Goal: Transaction & Acquisition: Purchase product/service

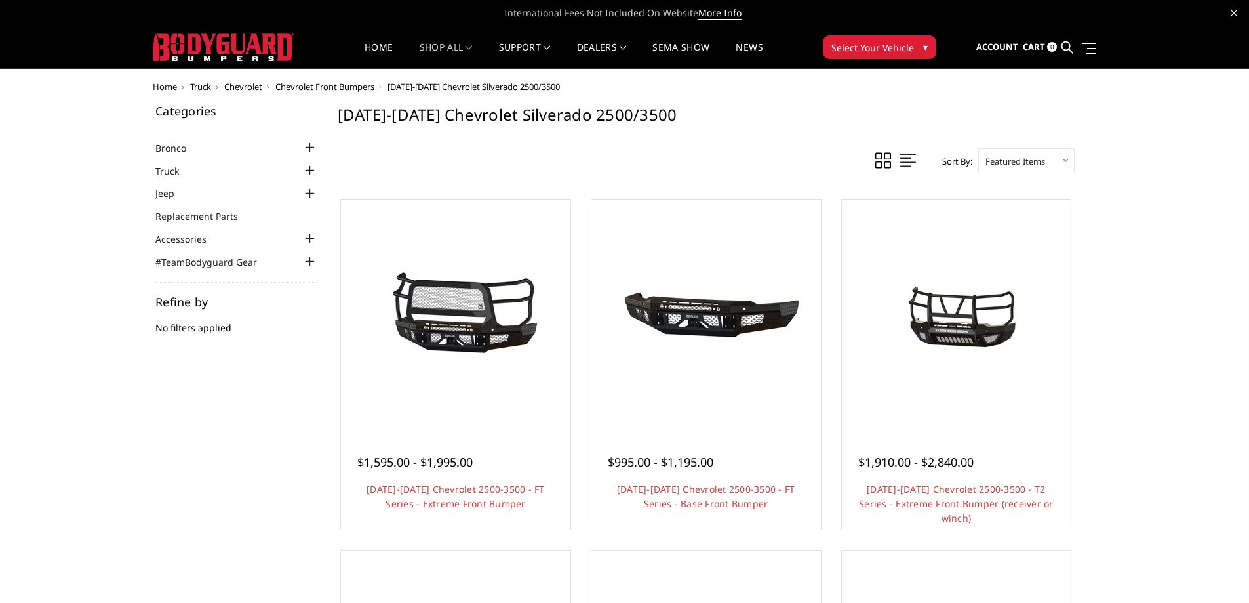
click at [202, 89] on span "Truck" at bounding box center [200, 87] width 21 height 12
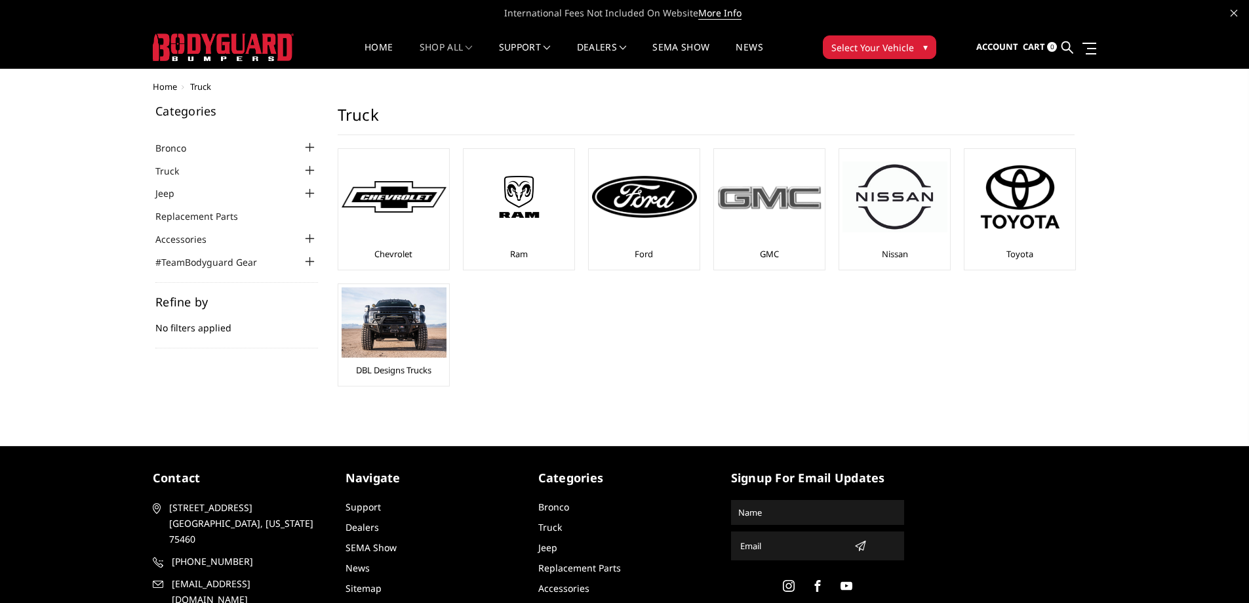
click at [763, 204] on img at bounding box center [769, 197] width 105 height 30
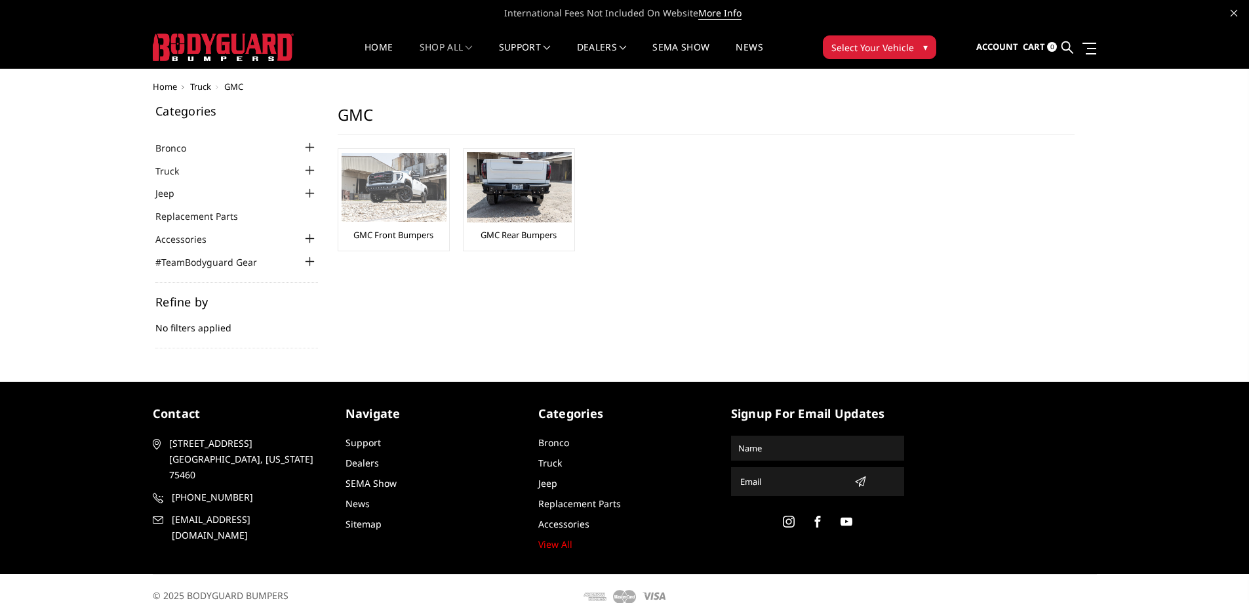
click at [388, 194] on img at bounding box center [394, 187] width 105 height 69
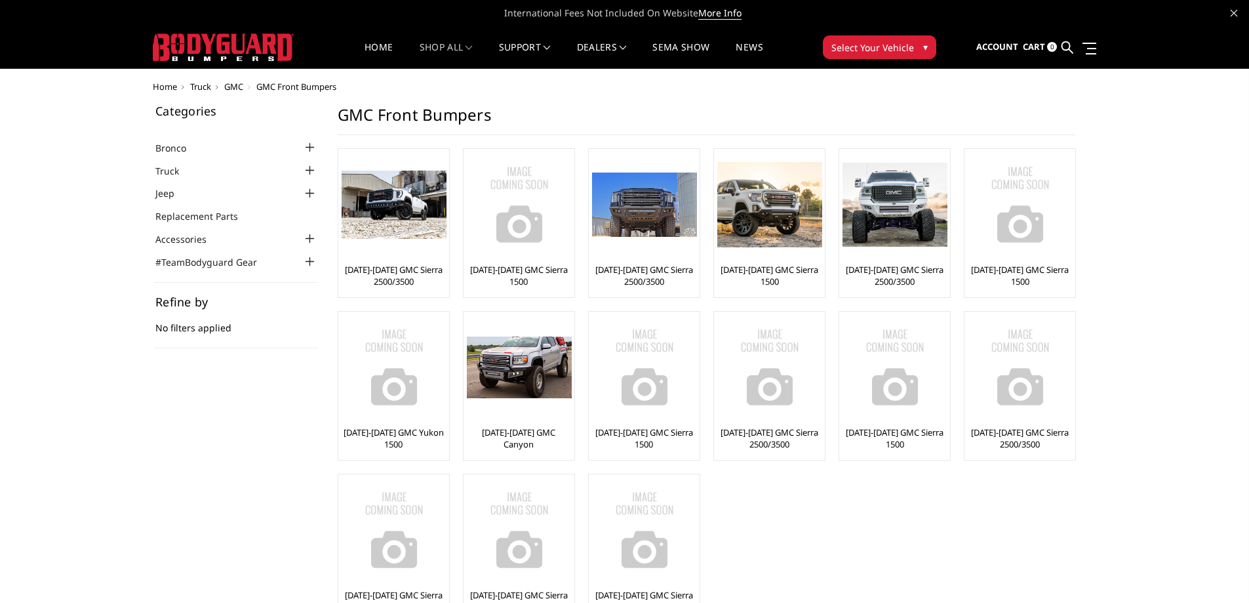
click at [861, 50] on span "Select Your Vehicle" at bounding box center [873, 48] width 83 height 14
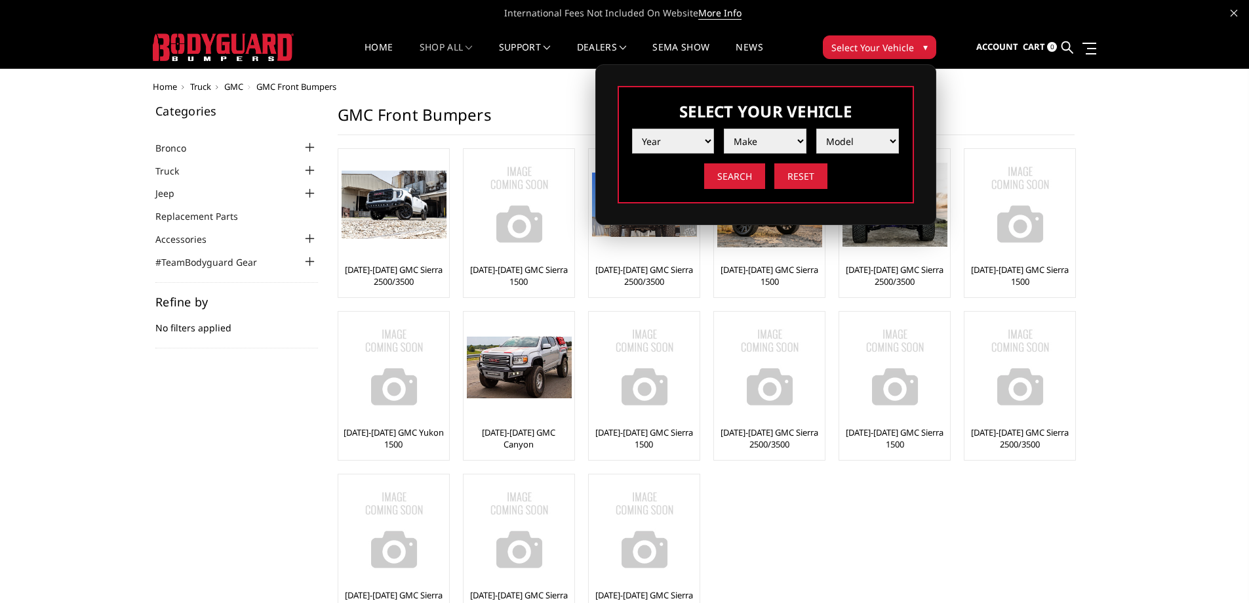
drag, startPoint x: 682, startPoint y: 136, endPoint x: 688, endPoint y: 142, distance: 8.8
click at [682, 136] on select "Year 2025 2024 2023 2022 2021 2020 2019 2018 2017 2016 2015 2014 2013 2012 2011…" at bounding box center [673, 141] width 83 height 25
select select "yr_2025"
click at [632, 129] on select "Year 2025 2024 2023 2022 2021 2020 2019 2018 2017 2016 2015 2014 2013 2012 2011…" at bounding box center [673, 141] width 83 height 25
click at [773, 141] on select "Make Chevrolet Ford GMC Ram Toyota" at bounding box center [765, 141] width 83 height 25
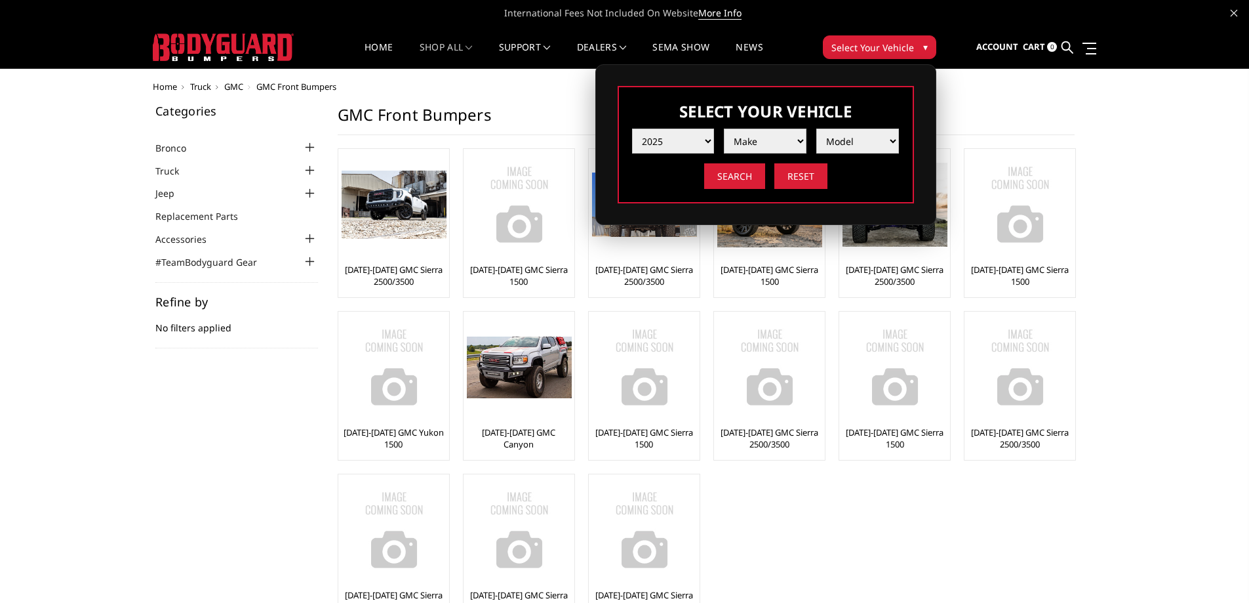
select select "mk_gmc"
click at [724, 129] on select "Make Chevrolet Ford GMC Ram Toyota" at bounding box center [765, 141] width 83 height 25
click at [887, 142] on select "Model Sierra 1500 Sierra 2500 / 3500" at bounding box center [857, 141] width 83 height 25
select select "md_sierra-2500-3500"
click at [816, 129] on select "Model Sierra 1500 Sierra 2500 / 3500" at bounding box center [857, 141] width 83 height 25
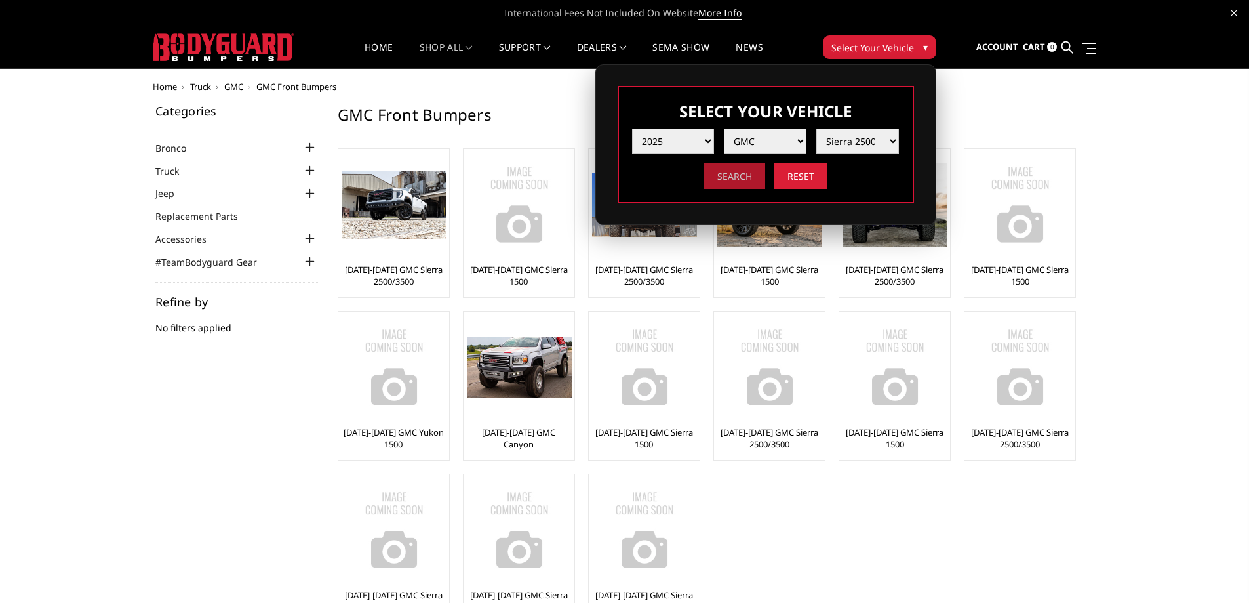
click at [739, 182] on input "Search" at bounding box center [734, 176] width 61 height 26
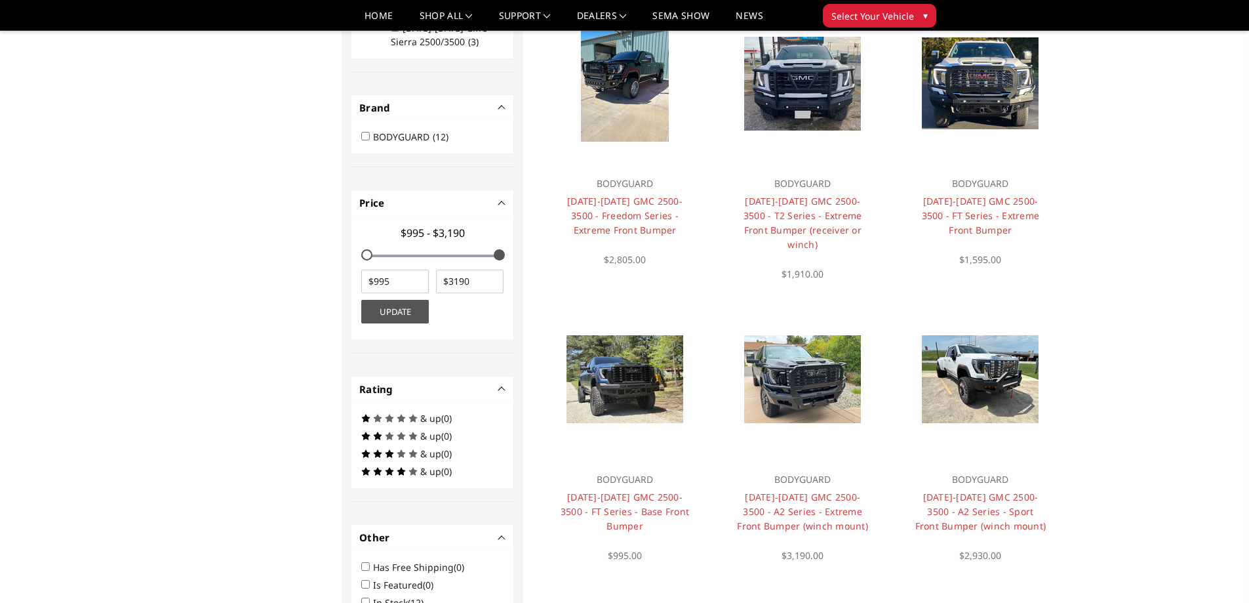
scroll to position [525, 0]
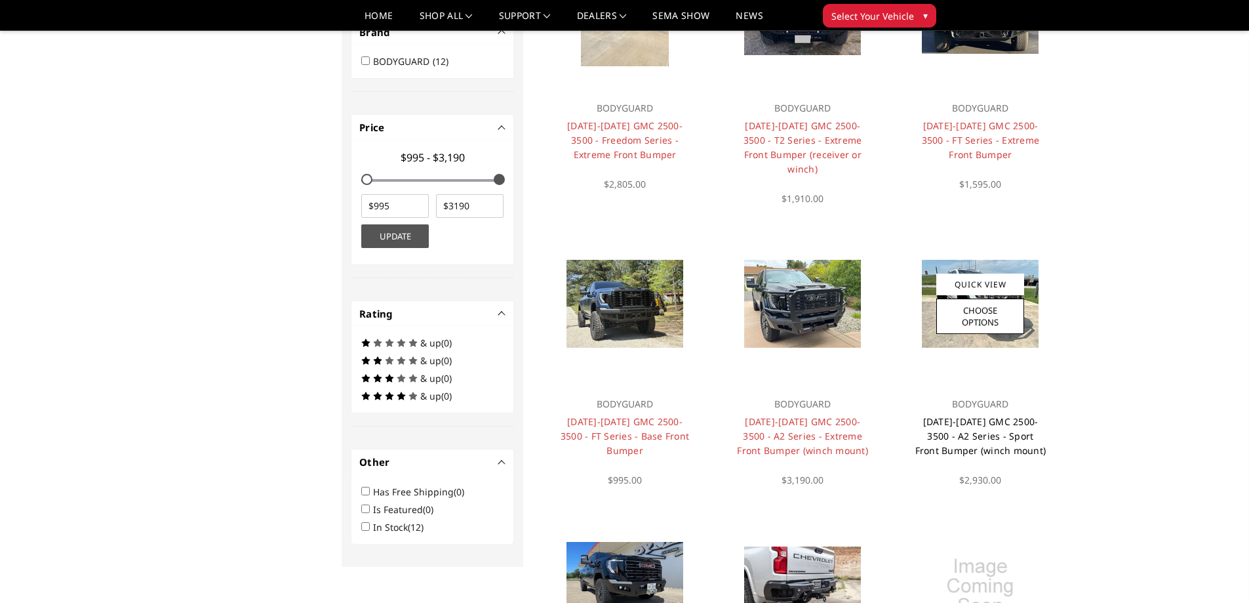
click at [1013, 415] on link "[DATE]-[DATE] GMC 2500-3500 - A2 Series - Sport Front Bumper (winch mount)" at bounding box center [980, 435] width 131 height 41
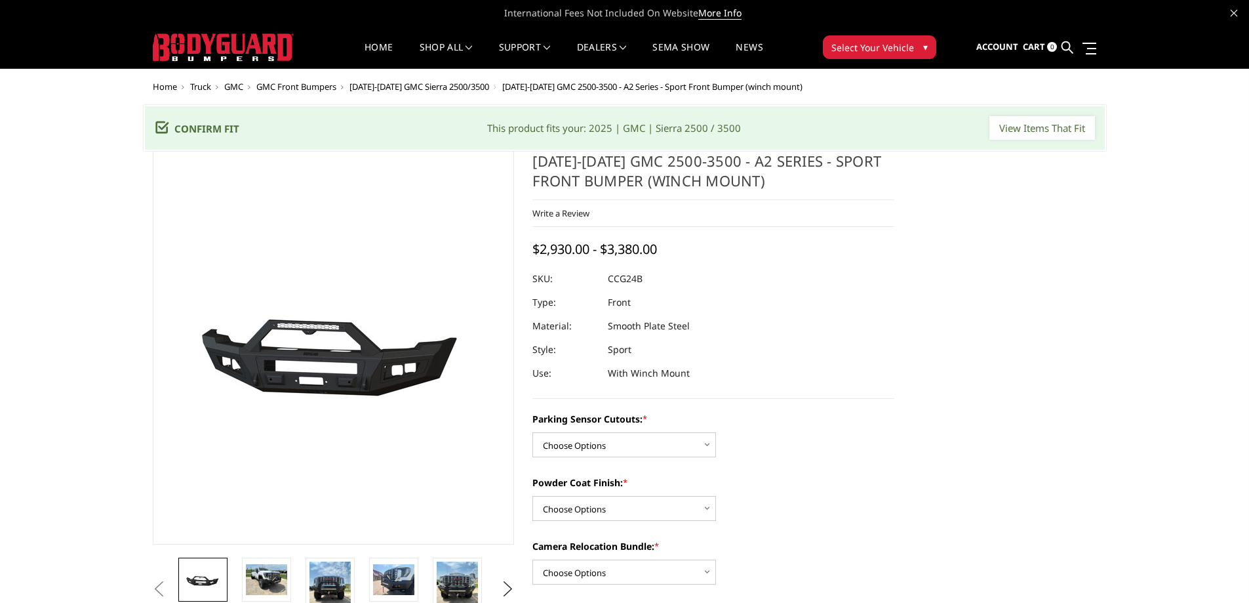
scroll to position [131, 0]
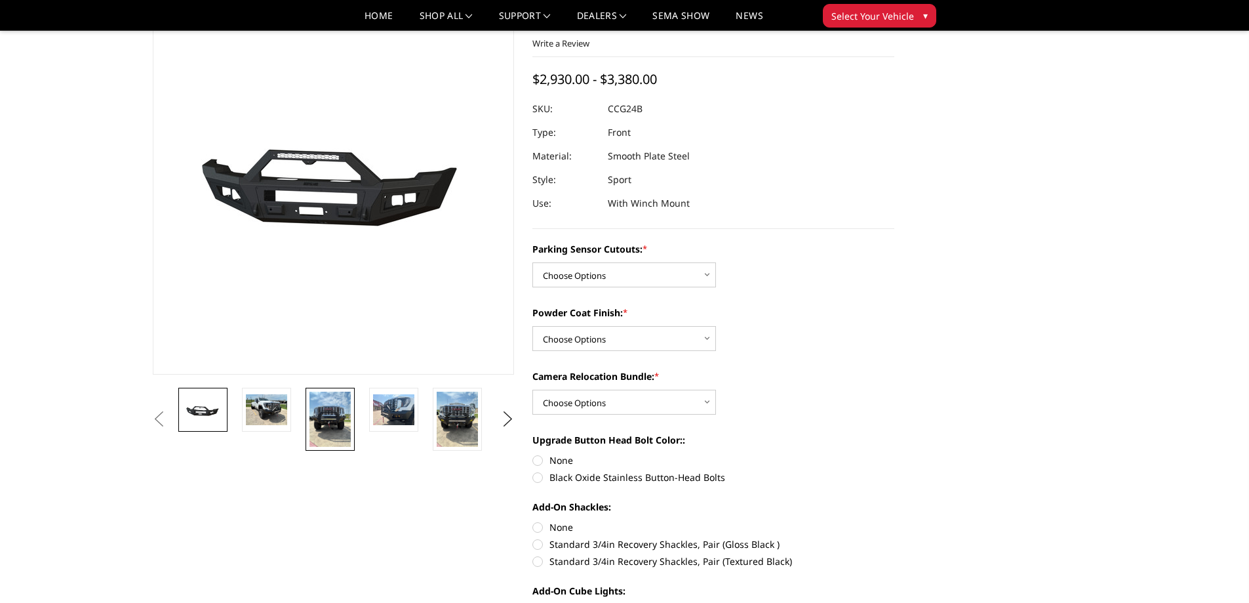
click at [331, 420] on img at bounding box center [330, 418] width 41 height 55
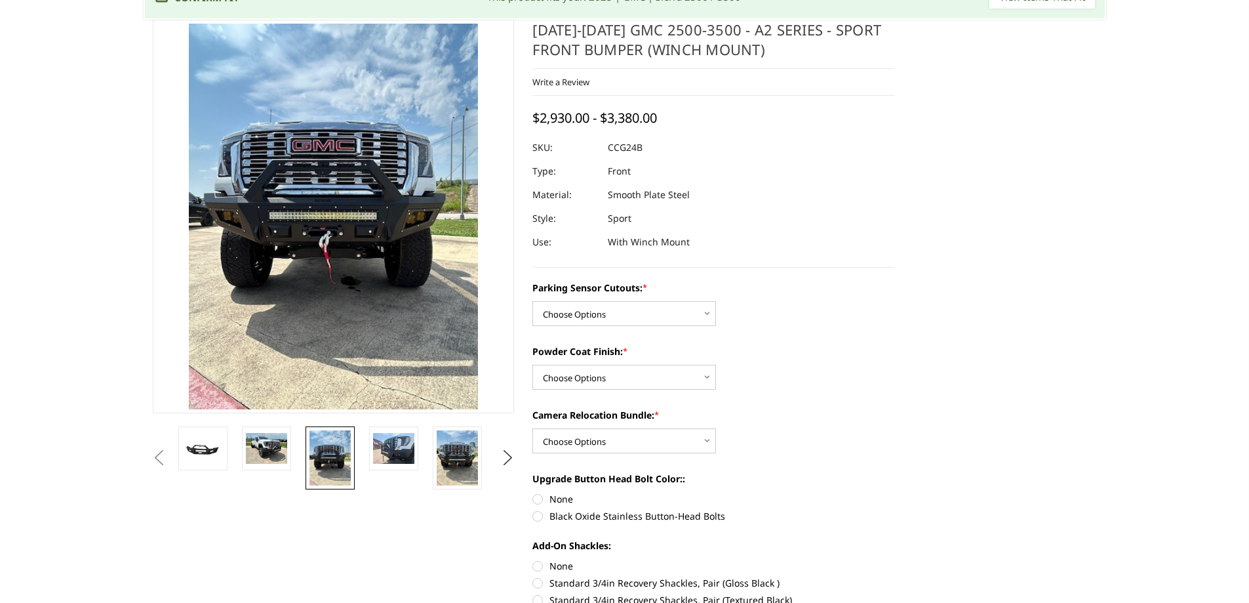
scroll to position [15, 0]
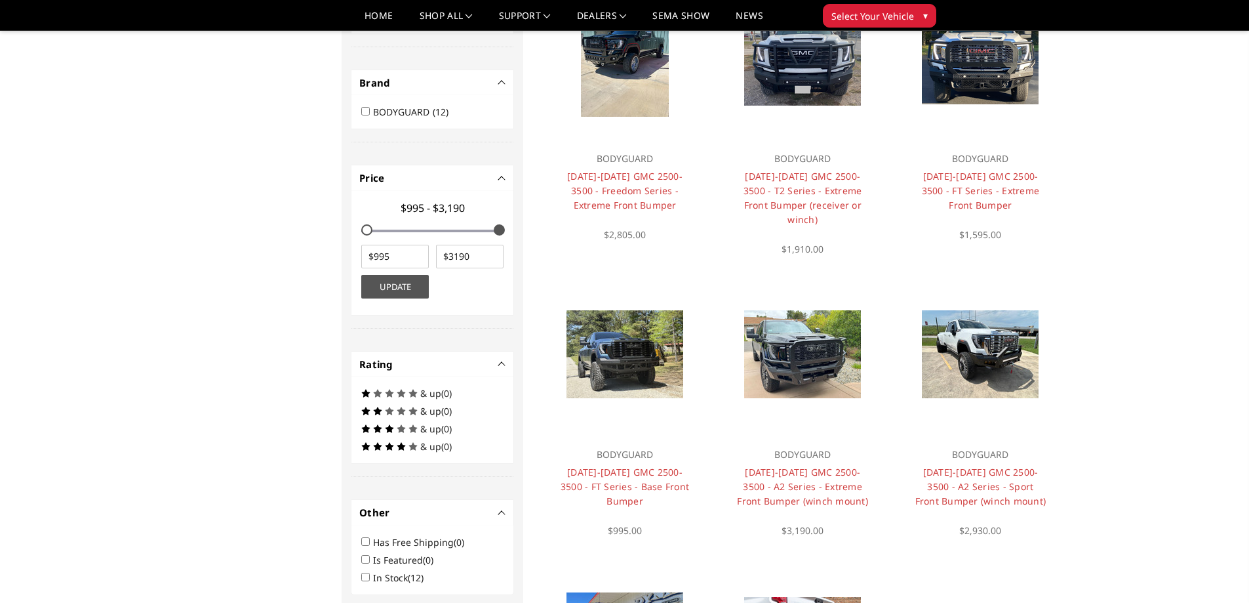
scroll to position [498, 0]
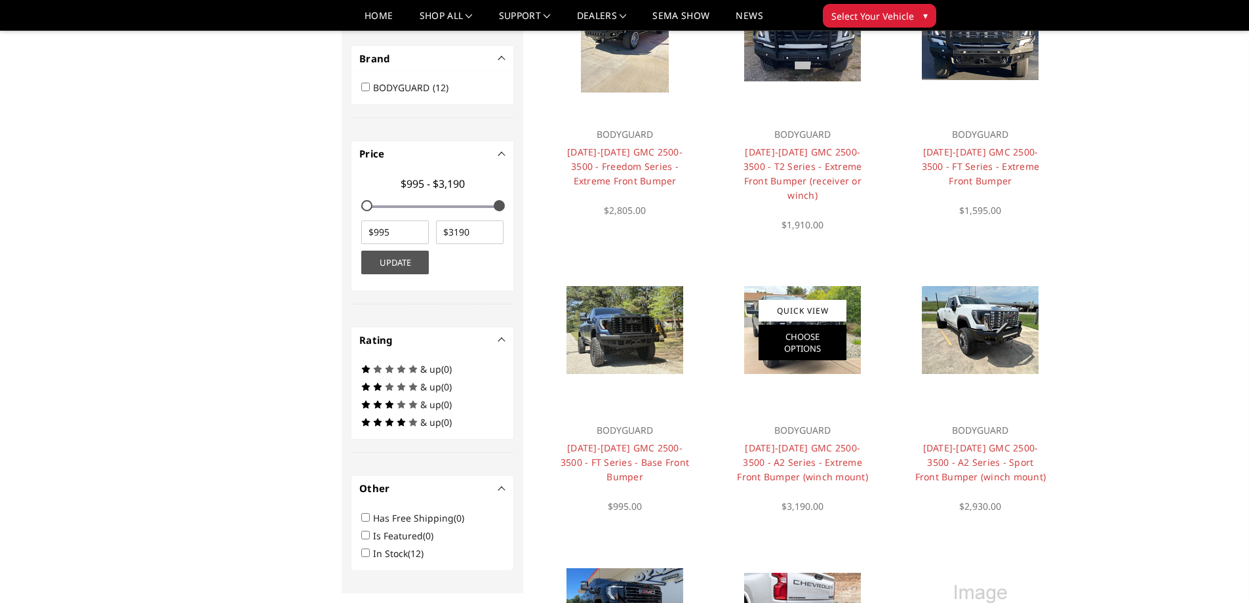
click at [782, 325] on link "Choose Options" at bounding box center [803, 342] width 88 height 35
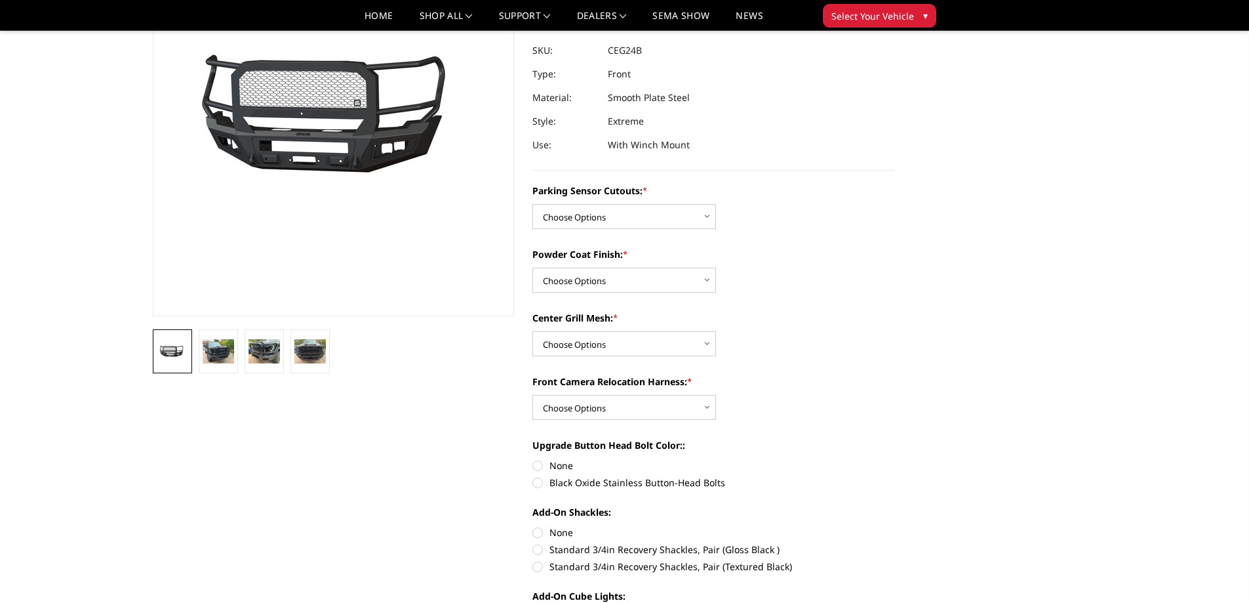
scroll to position [197, 0]
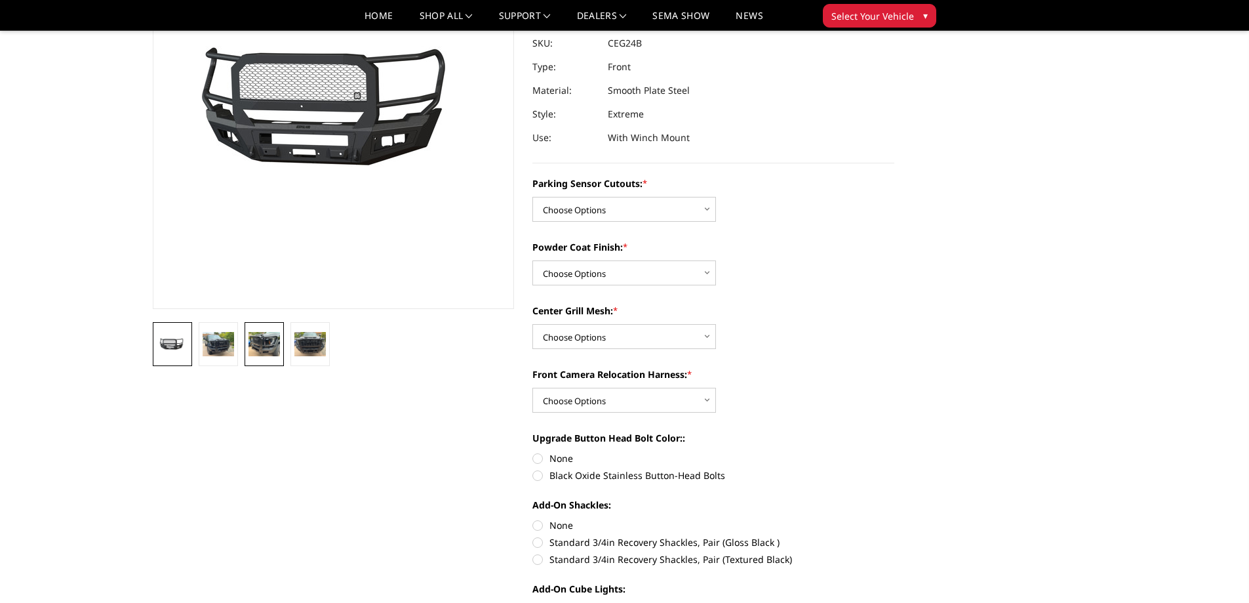
click at [250, 340] on img at bounding box center [264, 344] width 31 height 24
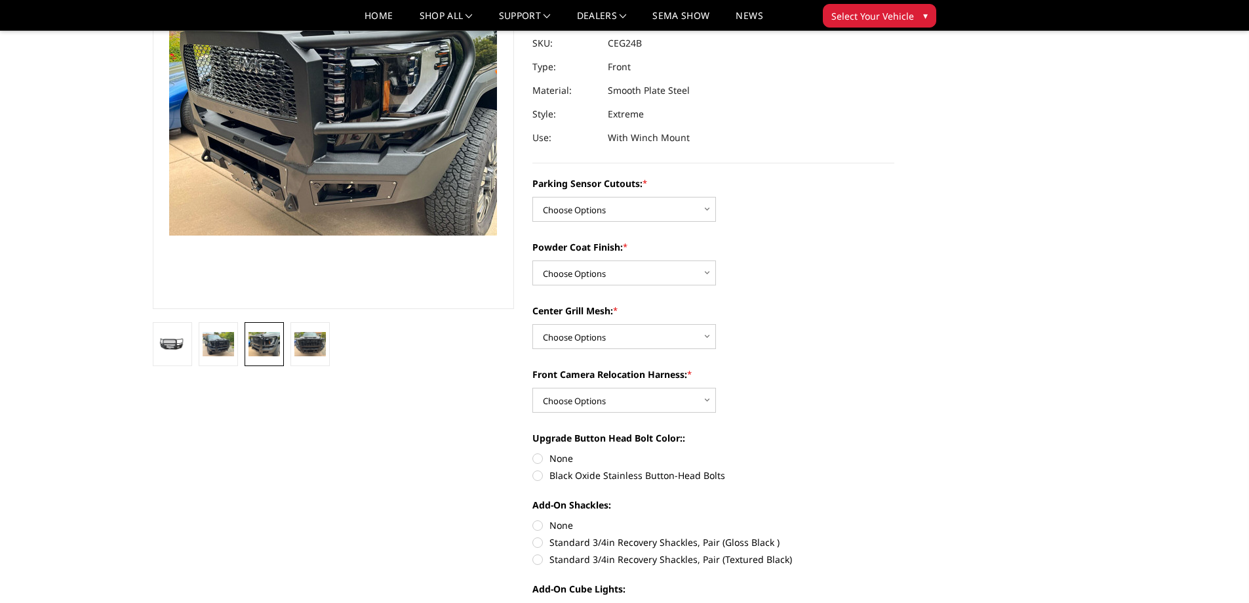
scroll to position [151, 0]
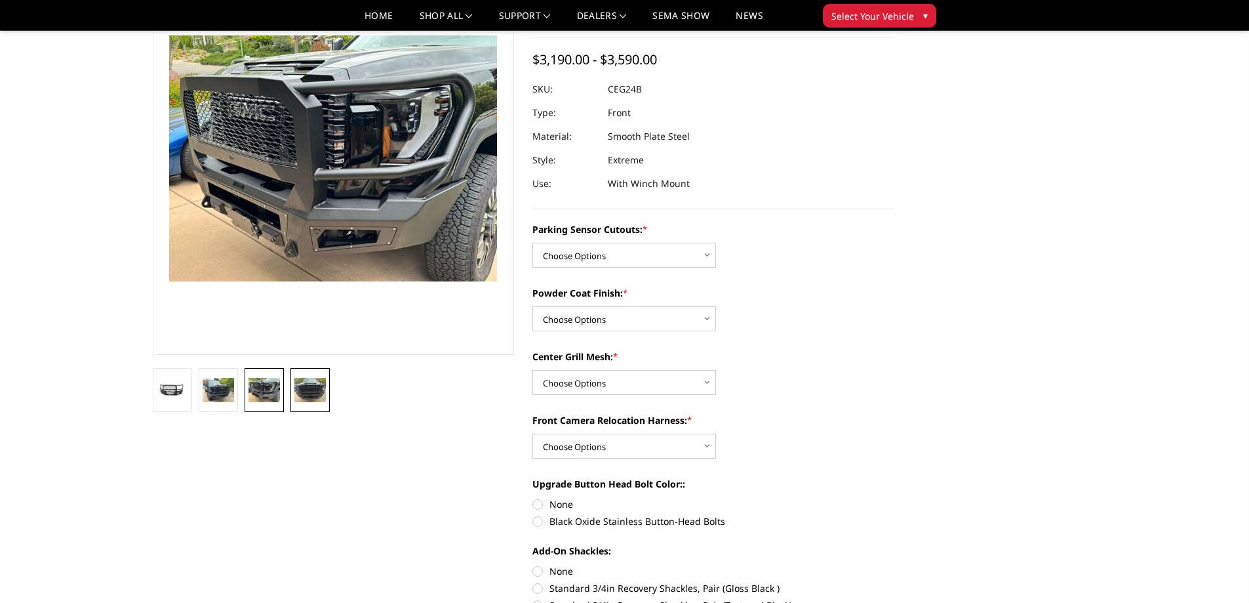
click at [310, 391] on img at bounding box center [309, 390] width 31 height 24
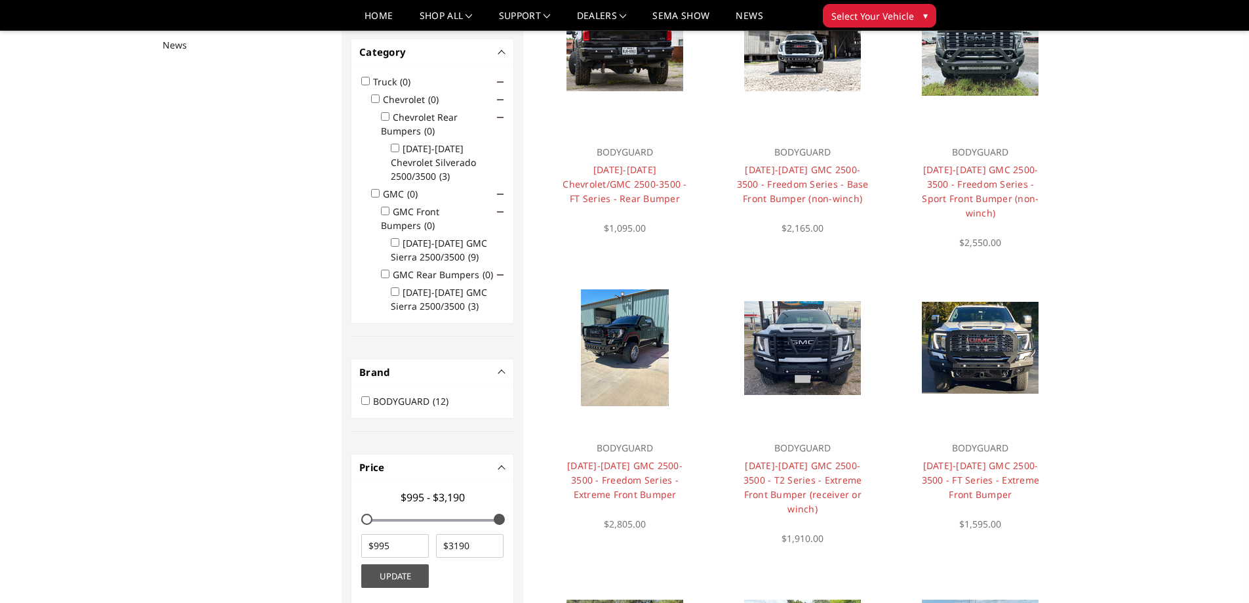
scroll to position [197, 0]
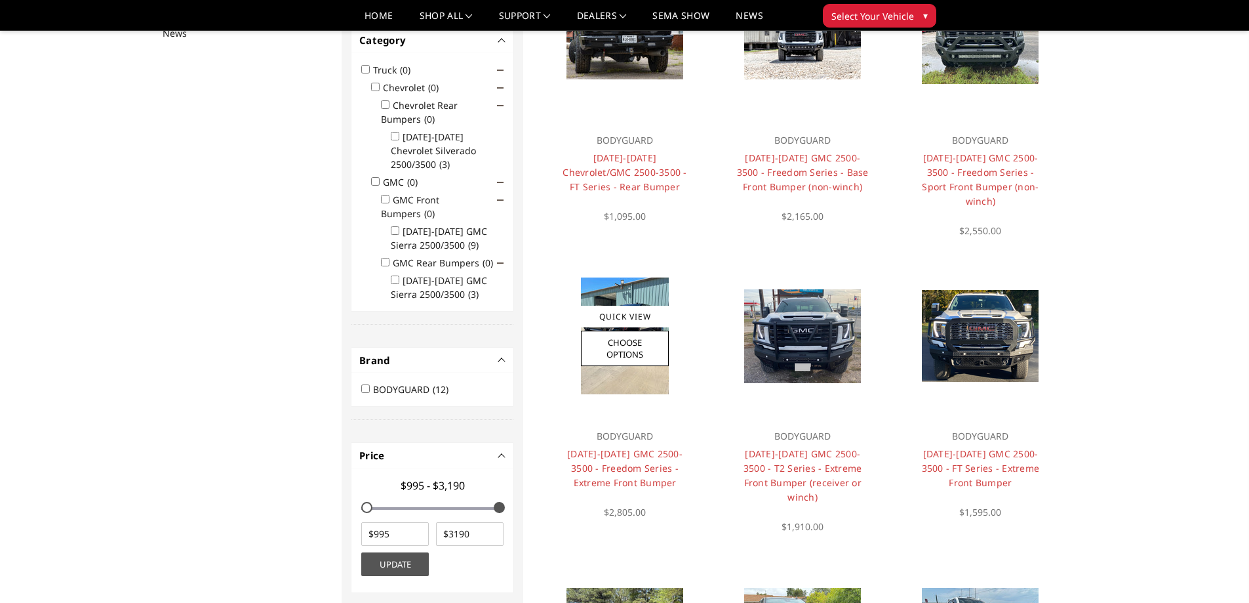
click at [633, 371] on img at bounding box center [625, 335] width 88 height 117
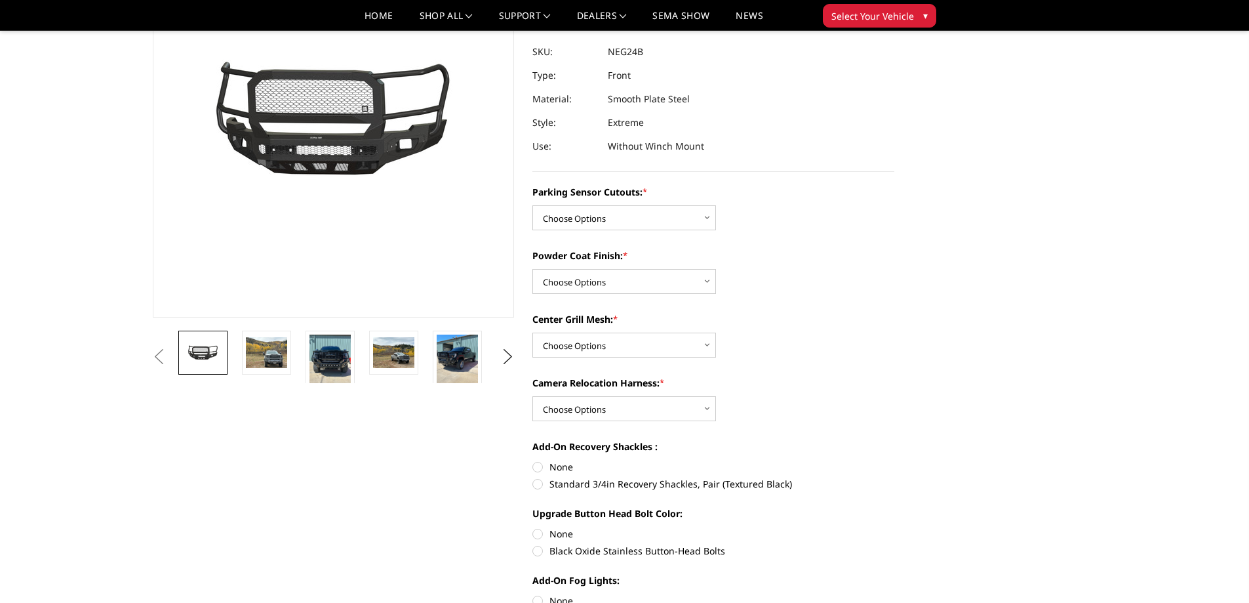
scroll to position [197, 0]
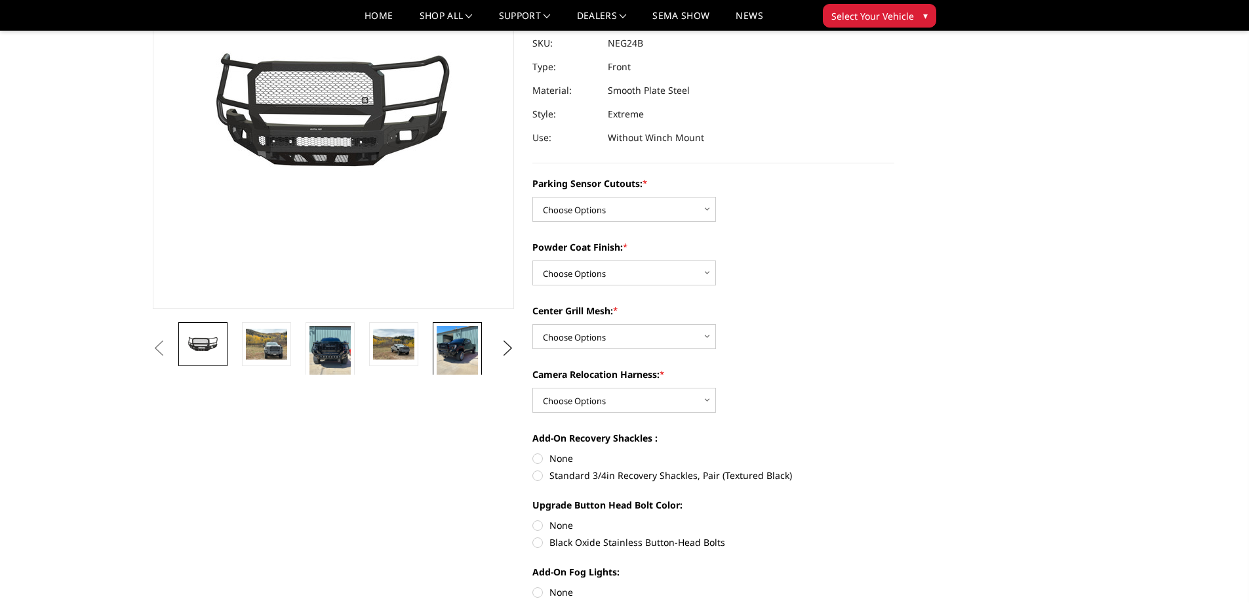
click at [456, 346] on img at bounding box center [457, 353] width 41 height 55
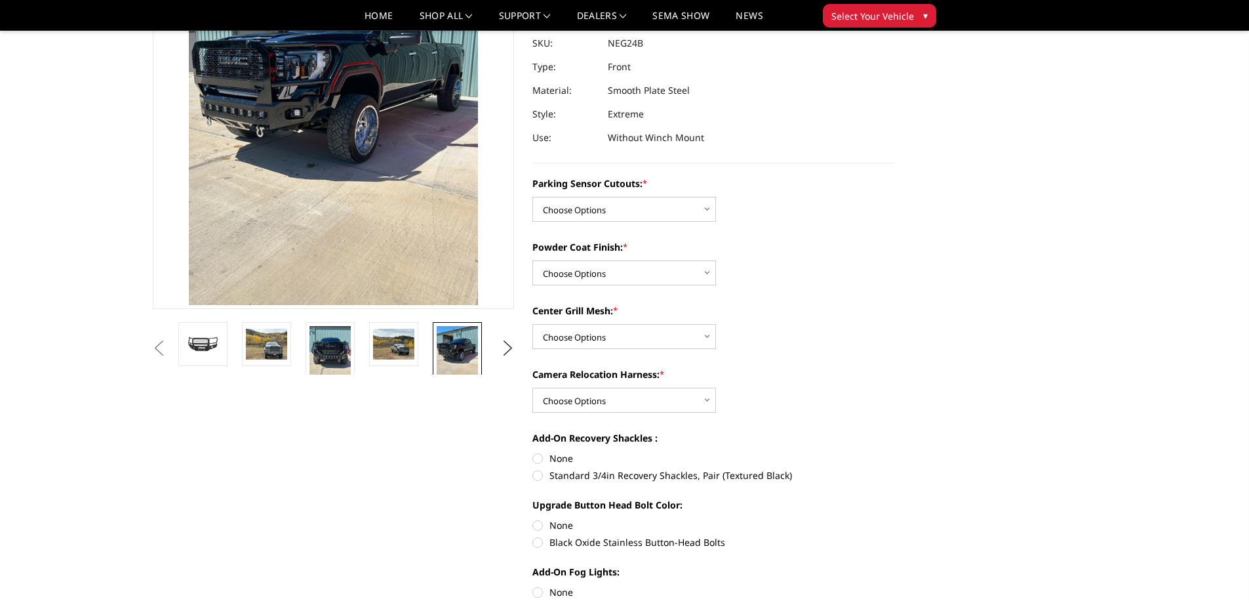
scroll to position [81, 0]
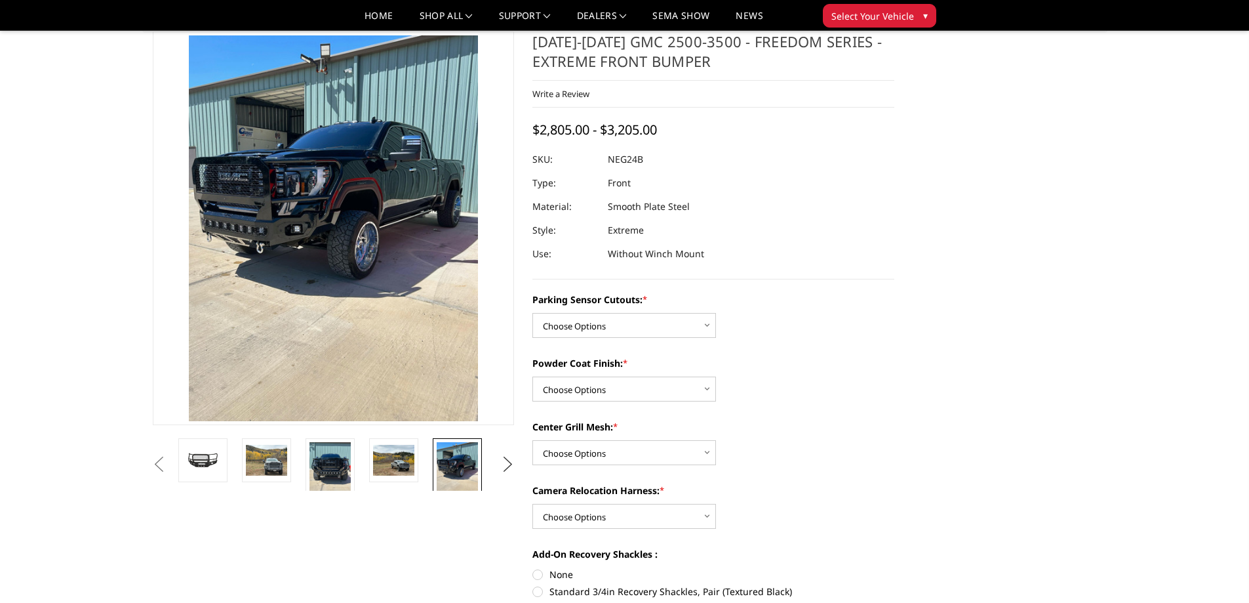
click at [512, 463] on button "Next" at bounding box center [508, 464] width 20 height 20
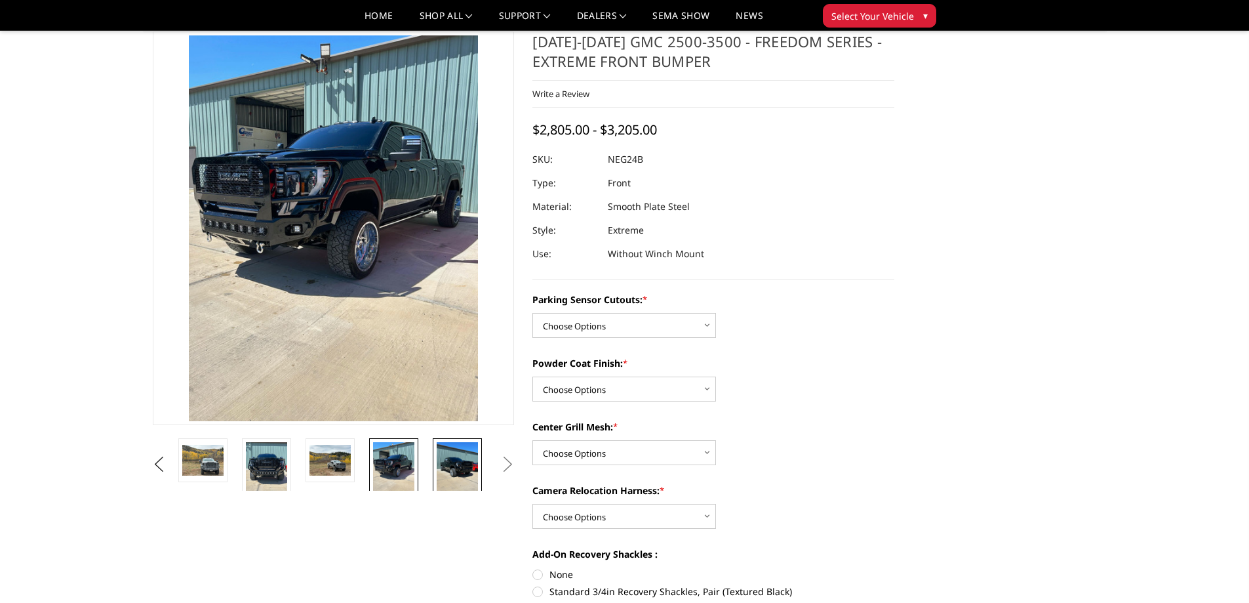
click at [457, 473] on img at bounding box center [457, 469] width 41 height 55
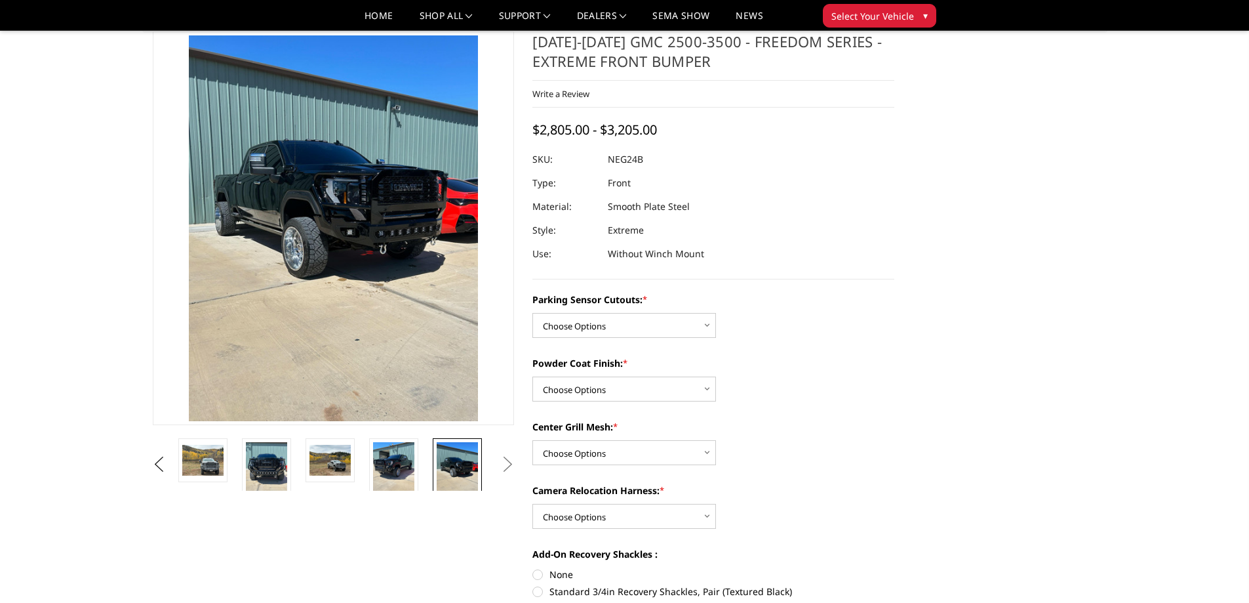
click at [515, 466] on button "Next" at bounding box center [508, 464] width 20 height 20
click at [507, 466] on button "Next" at bounding box center [508, 464] width 20 height 20
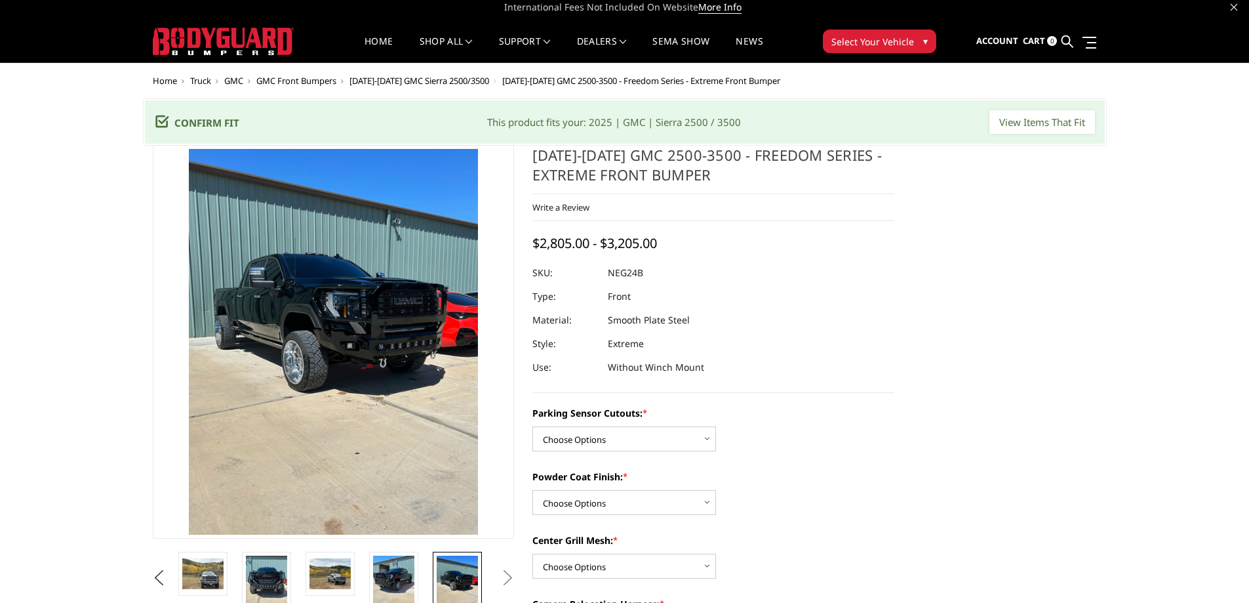
scroll to position [0, 0]
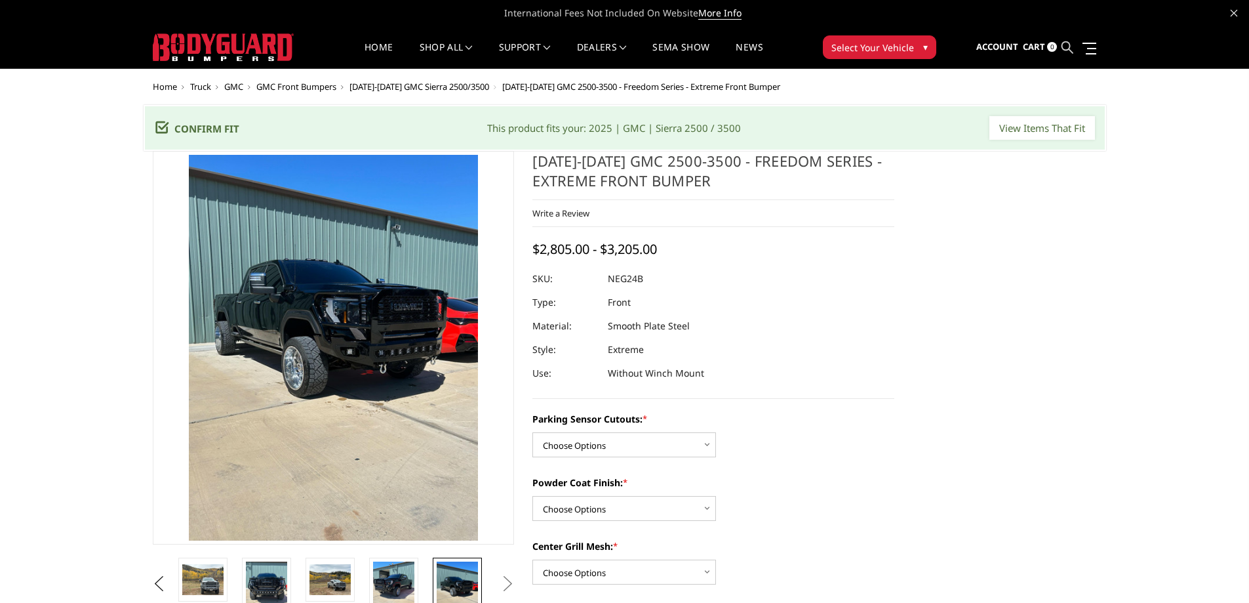
click at [1068, 47] on icon at bounding box center [1068, 47] width 12 height 12
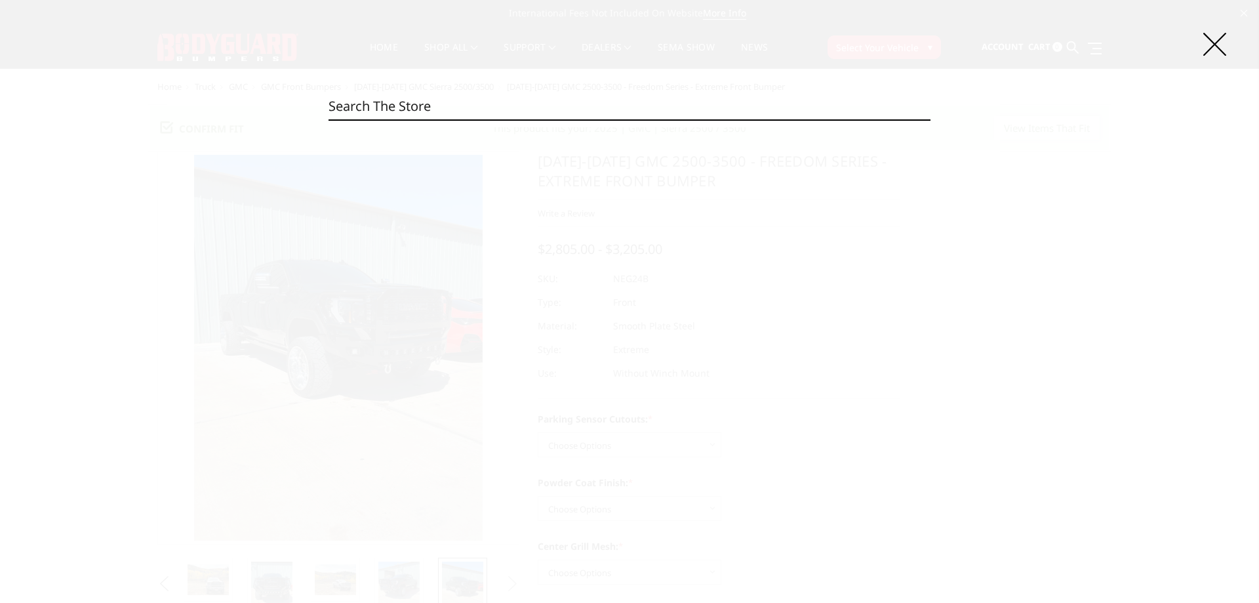
click at [410, 100] on input "Search" at bounding box center [630, 106] width 602 height 26
click at [611, 85] on div "Search Search" at bounding box center [629, 301] width 1259 height 603
click at [397, 104] on input "Search" at bounding box center [630, 106] width 602 height 26
click at [376, 104] on input "Search" at bounding box center [630, 106] width 602 height 26
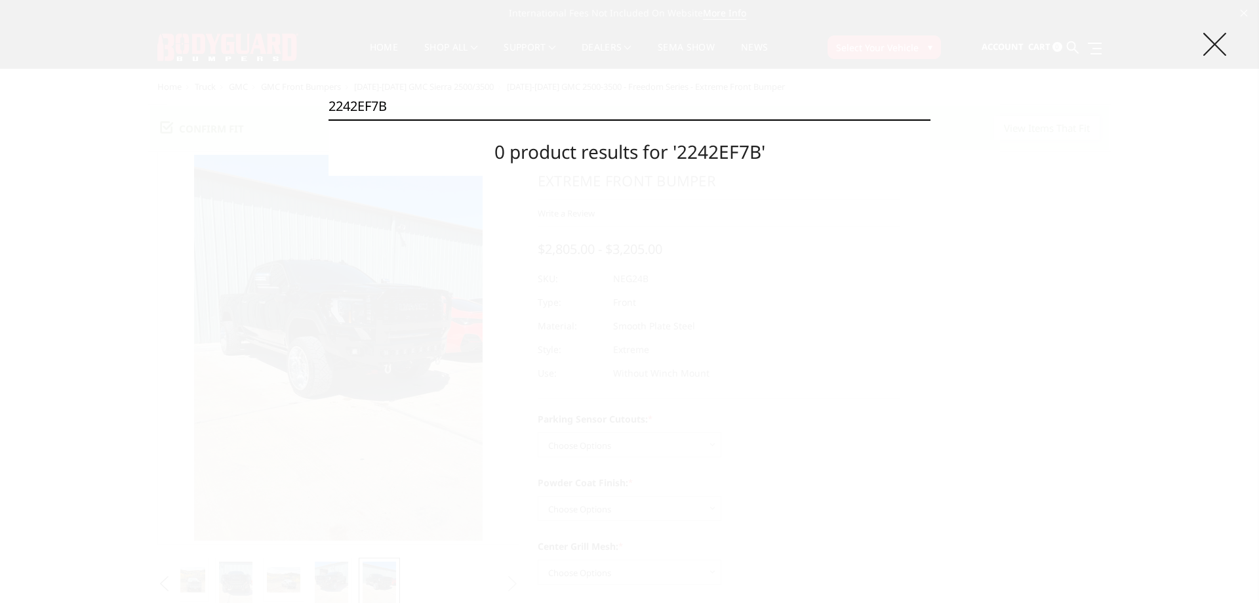
type input "2242EF7B"
click at [1213, 43] on icon at bounding box center [1214, 44] width 23 height 23
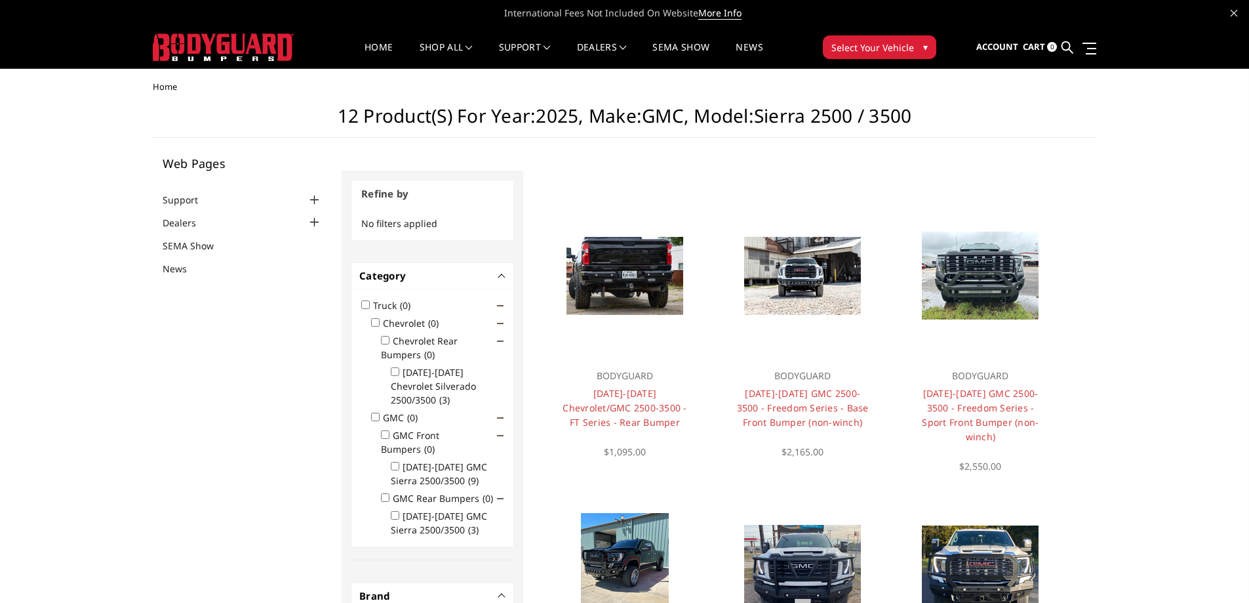
click at [870, 44] on span "Select Your Vehicle" at bounding box center [873, 48] width 83 height 14
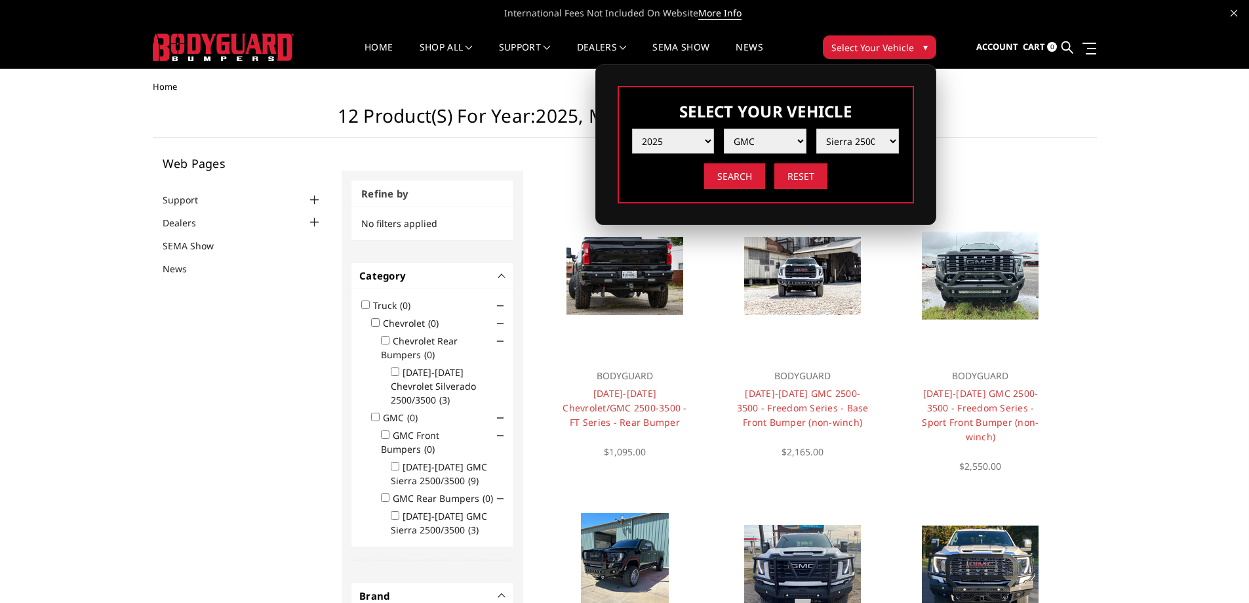
click at [702, 134] on select "Year 2025 2024 2023 2022 2021 2020 2019 2018 2017 2016 2015 2014 2013 2012 2011…" at bounding box center [673, 141] width 83 height 25
select select "yr_2024"
click at [632, 129] on select "Year 2025 2024 2023 2022 2021 2020 2019 2018 2017 2016 2015 2014 2013 2012 2011…" at bounding box center [673, 141] width 83 height 25
select select "-1"
click at [779, 146] on select "Make Chevrolet Ford GMC Ram Toyota" at bounding box center [765, 141] width 83 height 25
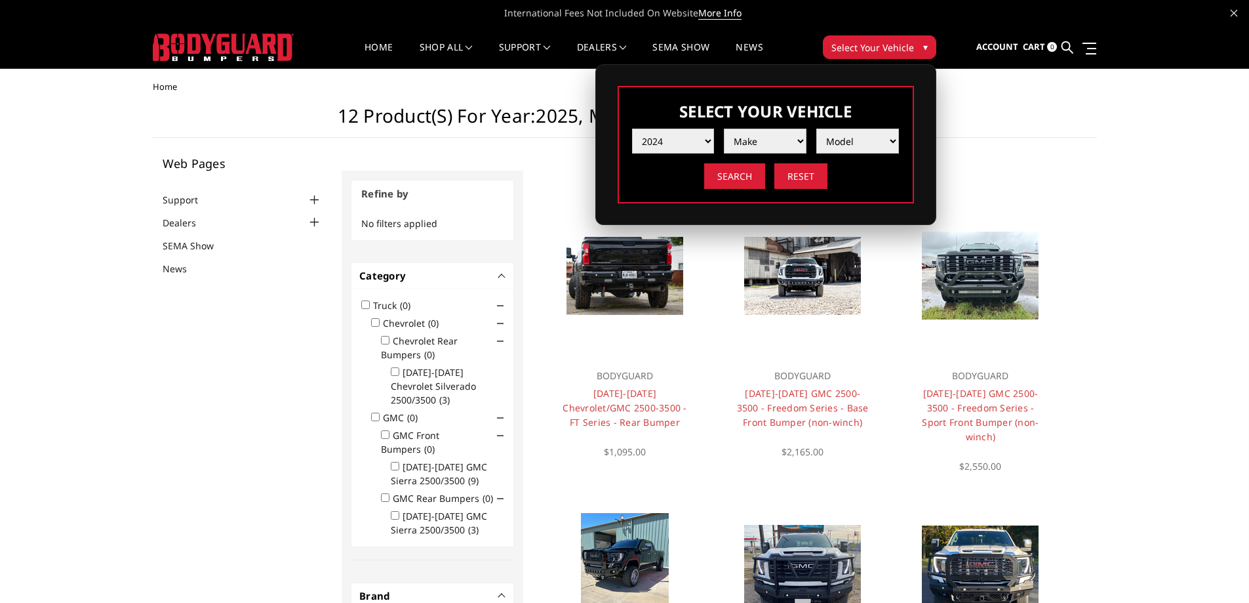
select select "mk_gmc"
click at [724, 129] on select "Make Chevrolet Ford GMC Ram Toyota" at bounding box center [765, 141] width 83 height 25
click at [875, 142] on select "Model Sierra 1500 Sierra 2500 / 3500" at bounding box center [857, 141] width 83 height 25
select select "md_sierra-2500-3500"
click at [816, 129] on select "Model Sierra 1500 Sierra 2500 / 3500" at bounding box center [857, 141] width 83 height 25
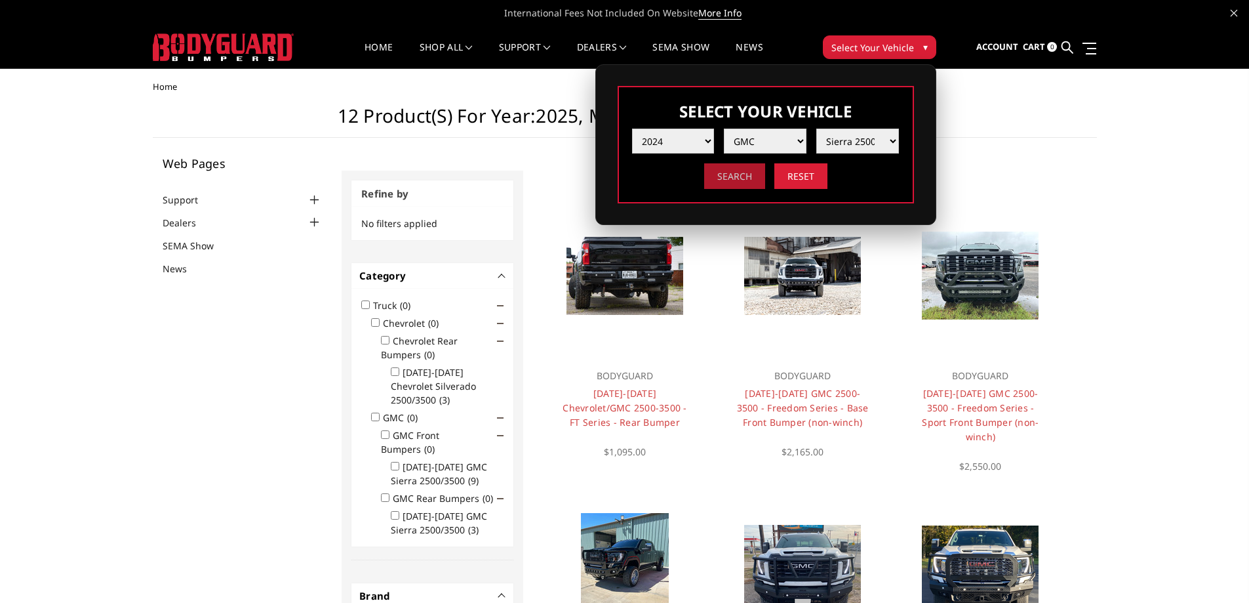
click at [744, 176] on input "Search" at bounding box center [734, 176] width 61 height 26
